Goal: Task Accomplishment & Management: Manage account settings

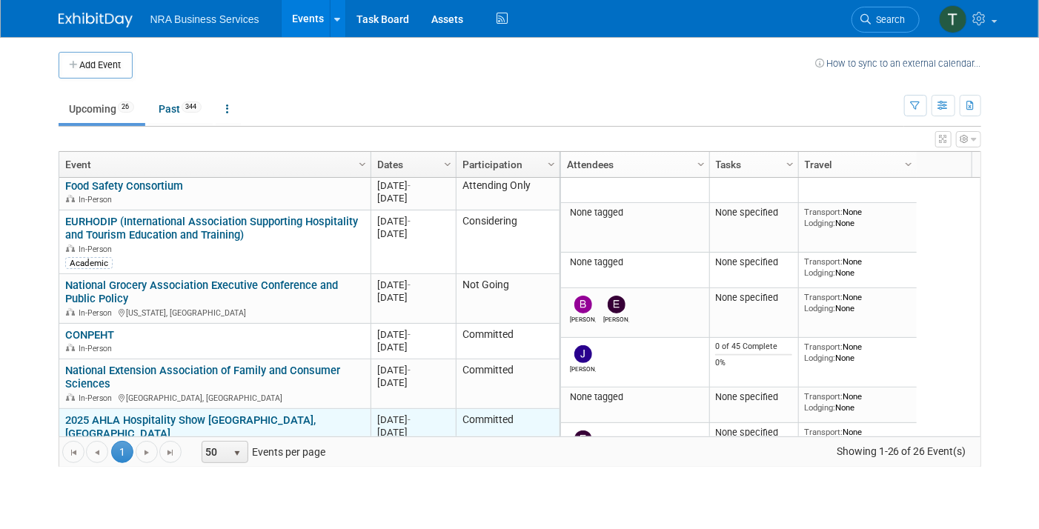
scroll to position [213, 0]
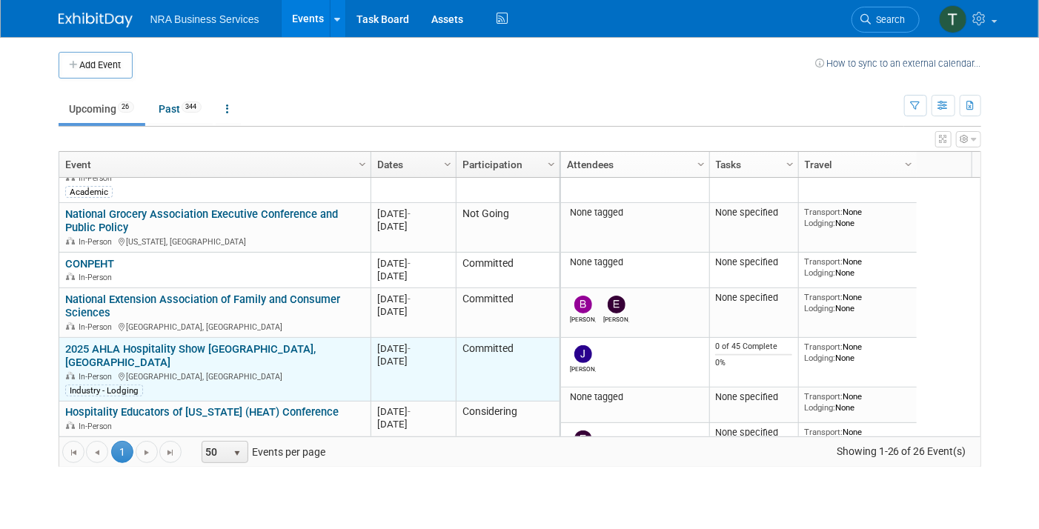
click at [267, 352] on div "2025 AHLA Hospitality Show Denver, CO In-Person Denver, CO Industry - Lodging" at bounding box center [214, 369] width 299 height 55
click at [236, 349] on link "2025 AHLA Hospitality Show [GEOGRAPHIC_DATA], [GEOGRAPHIC_DATA]" at bounding box center [190, 355] width 251 height 27
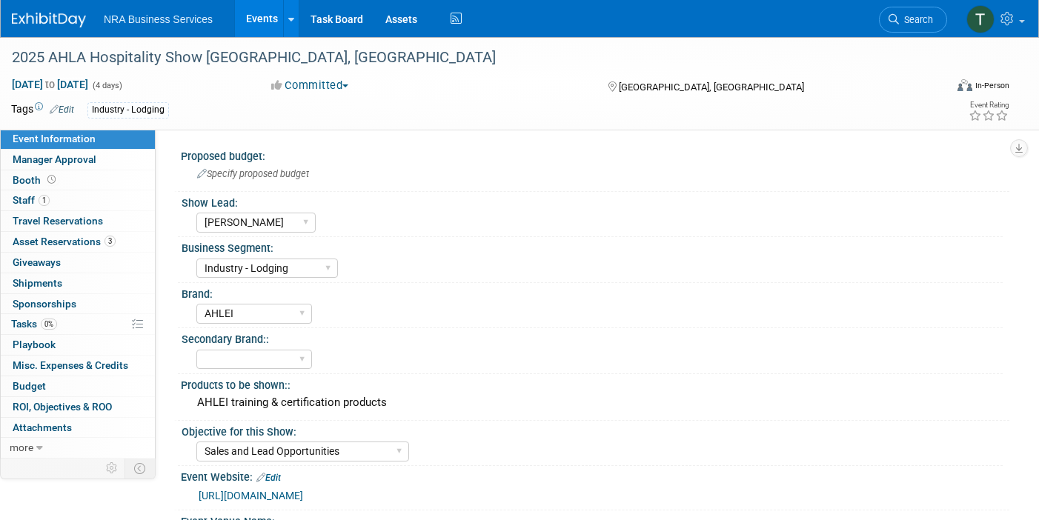
select select "[PERSON_NAME]"
select select "Industry - Lodging"
select select "AHLEI"
select select "Sales and Lead Opportunities"
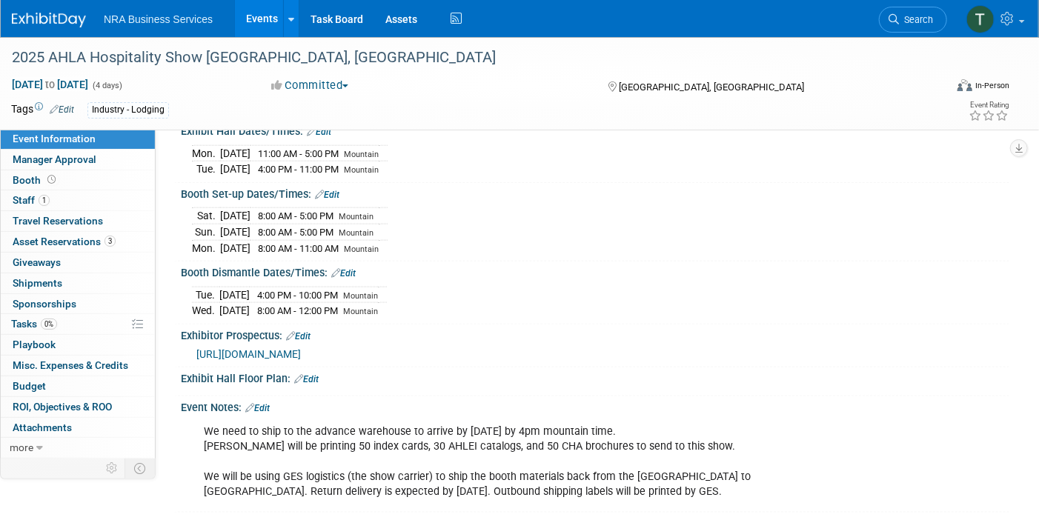
scroll to position [943, 0]
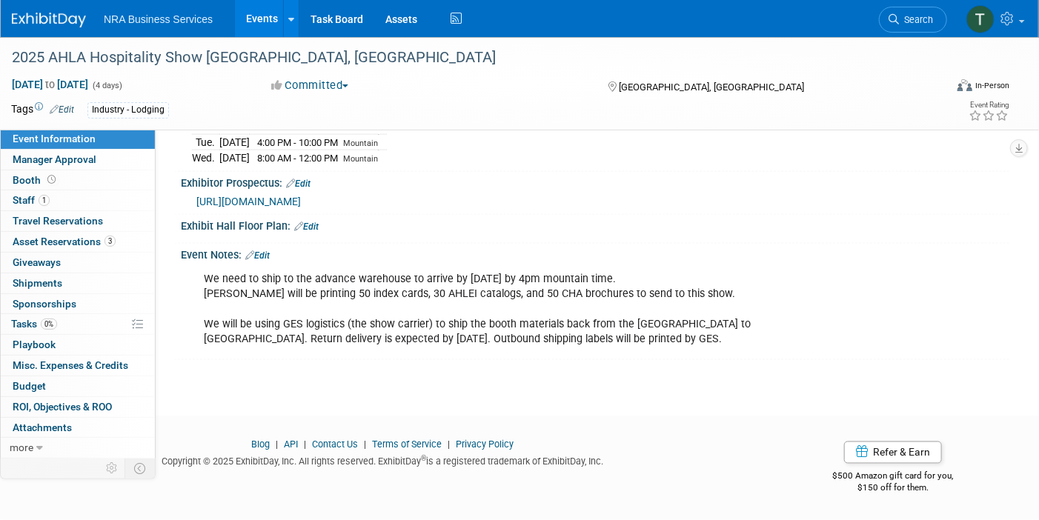
click at [263, 252] on link "Edit" at bounding box center [257, 256] width 24 height 10
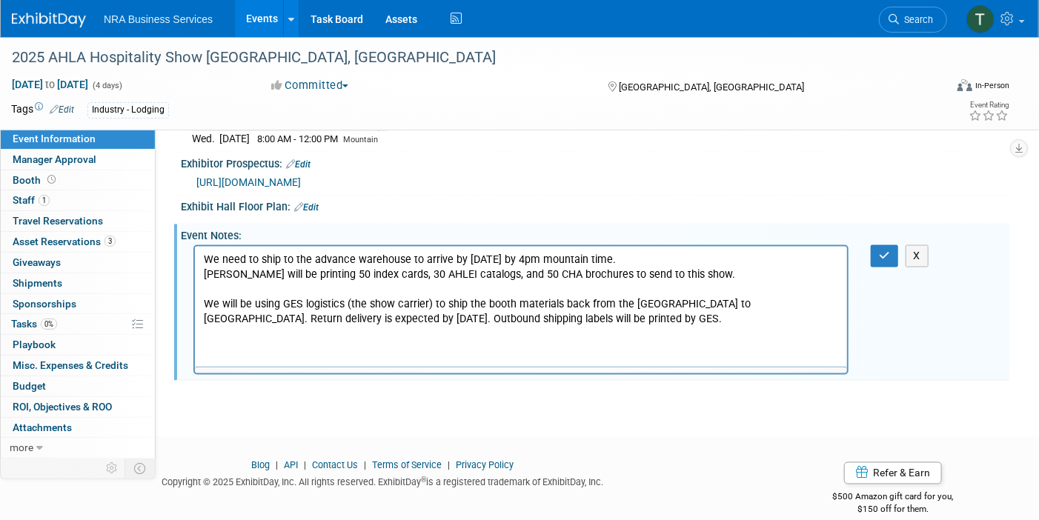
scroll to position [0, 0]
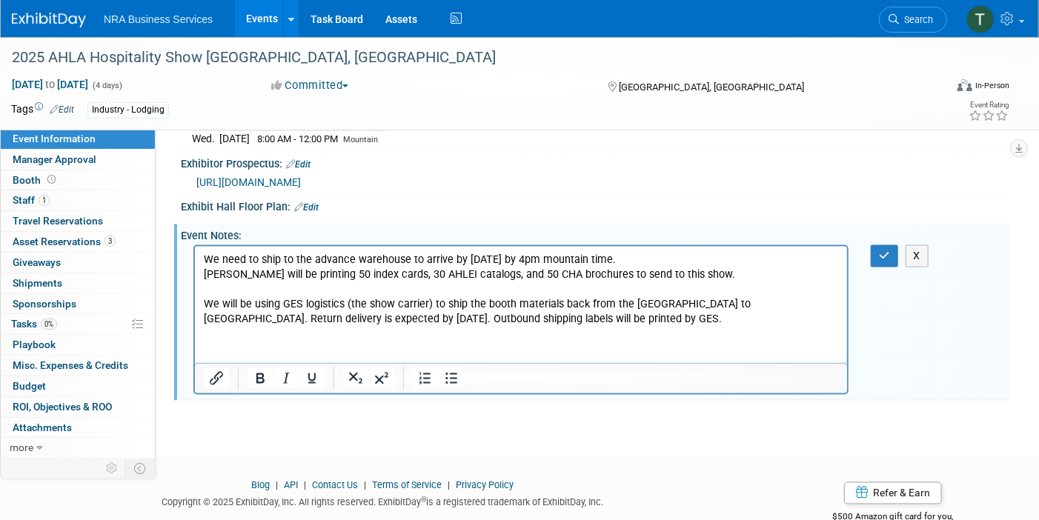
click at [677, 274] on p "We need to ship to the advance warehouse to arrive by [DATE] by 4pm mountain ti…" at bounding box center [520, 290] width 635 height 74
click at [571, 274] on p "We need to ship to the advance warehouse to arrive by [DATE] by 4pm mountain ti…" at bounding box center [520, 290] width 635 height 74
click at [761, 275] on p "We need to ship to the advance warehouse to arrive by [DATE] by 4pm mountain ti…" at bounding box center [520, 290] width 635 height 74
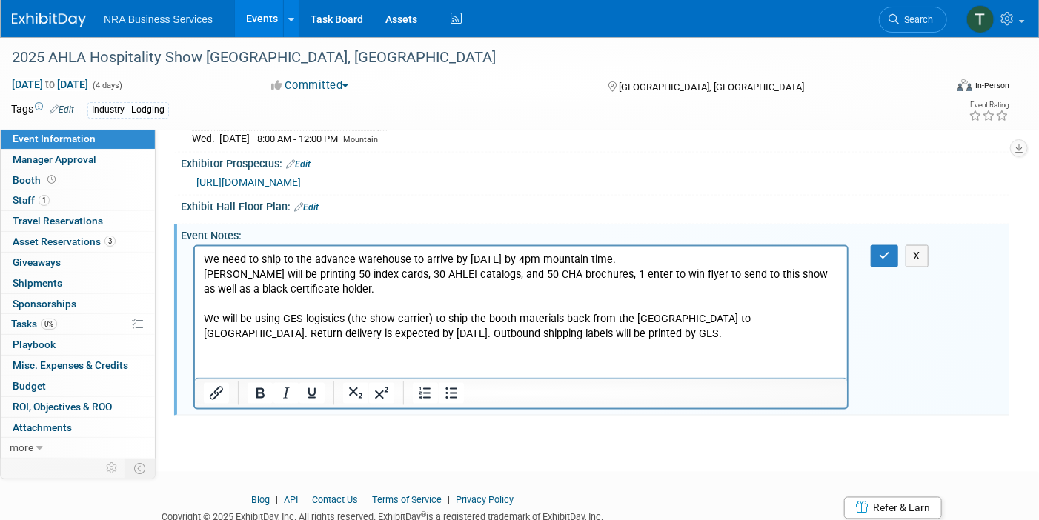
click at [348, 331] on p "We need to ship to the advance warehouse to arrive by [DATE] by 4pm mountain ti…" at bounding box center [520, 297] width 635 height 89
click at [881, 261] on icon "button" at bounding box center [884, 256] width 11 height 10
